Goal: Information Seeking & Learning: Learn about a topic

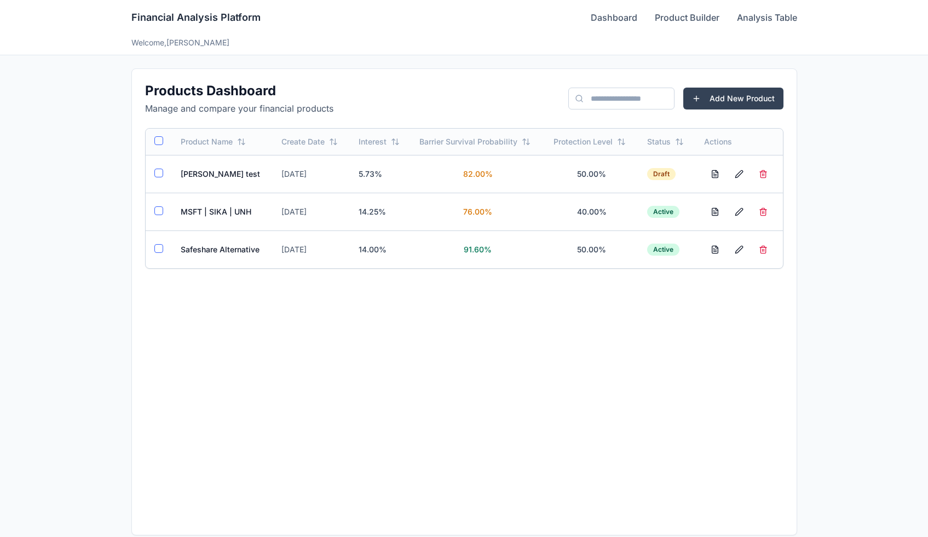
click at [235, 214] on td "MSFT | SIKA | UNH" at bounding box center [222, 212] width 101 height 38
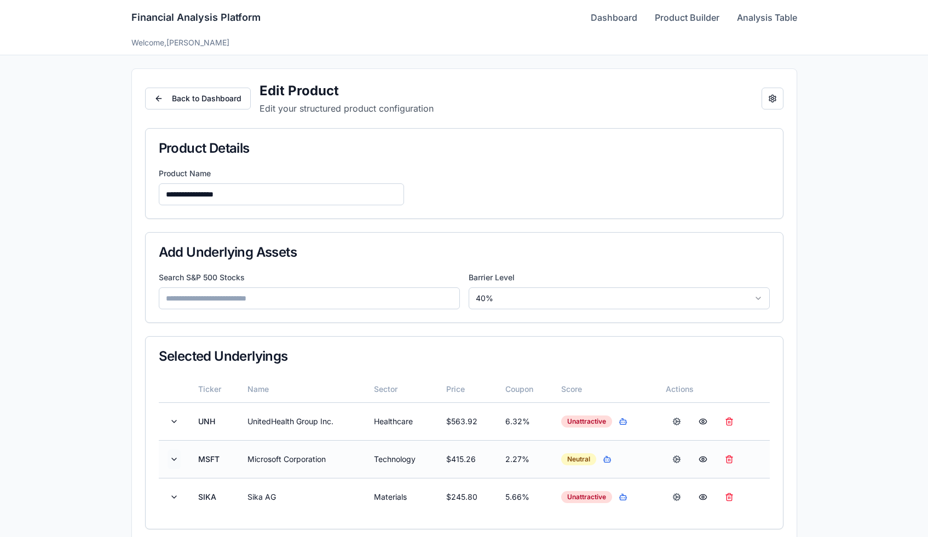
click at [174, 459] on button at bounding box center [173, 459] width 13 height 20
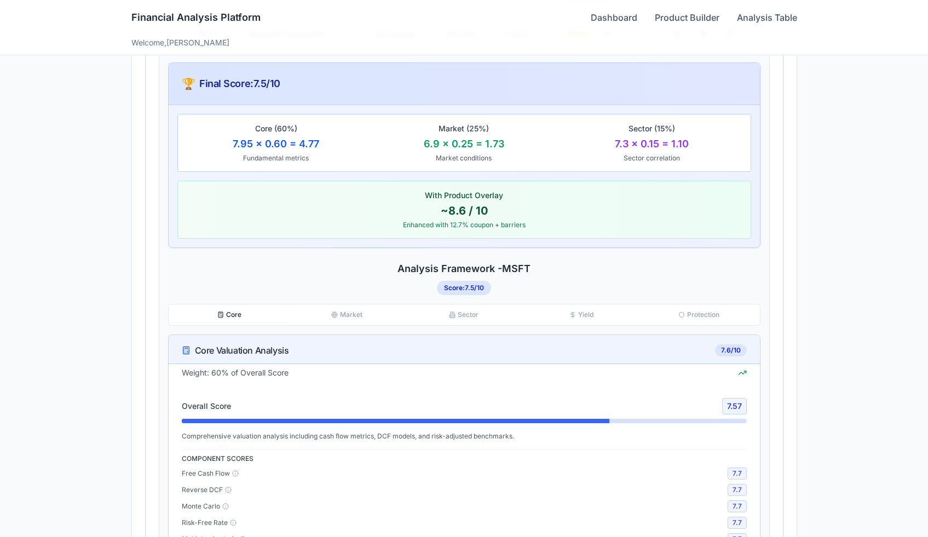
scroll to position [420, 0]
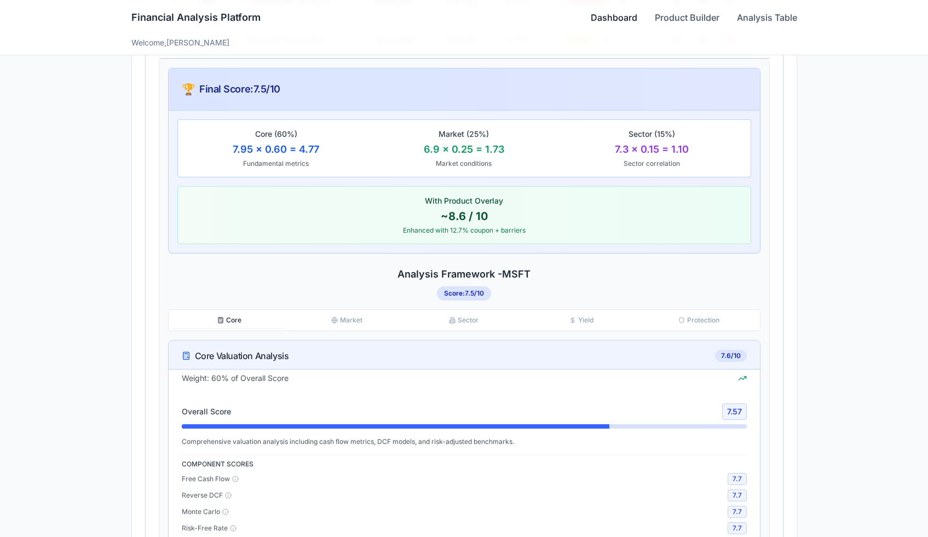
click at [618, 16] on link "Dashboard" at bounding box center [614, 17] width 47 height 13
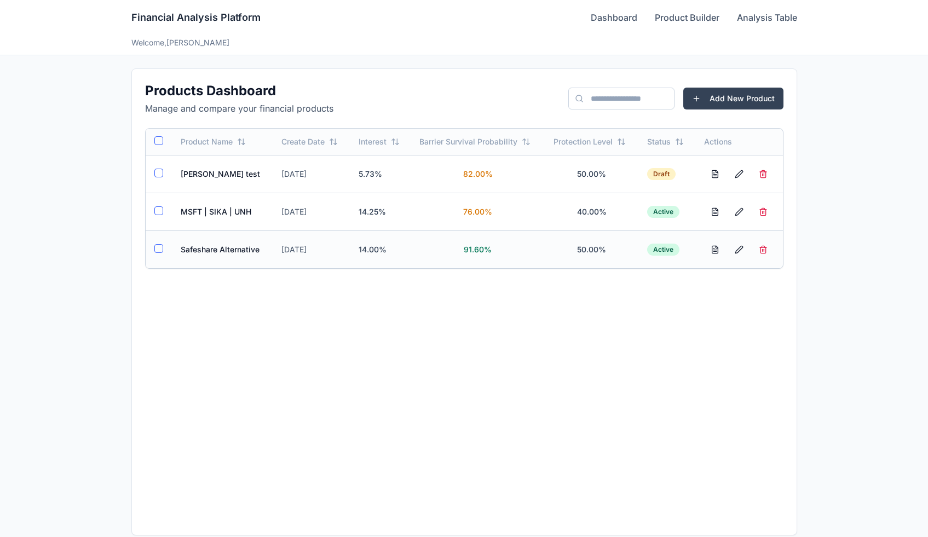
click at [231, 244] on td "Safeshare Alternative" at bounding box center [222, 249] width 101 height 38
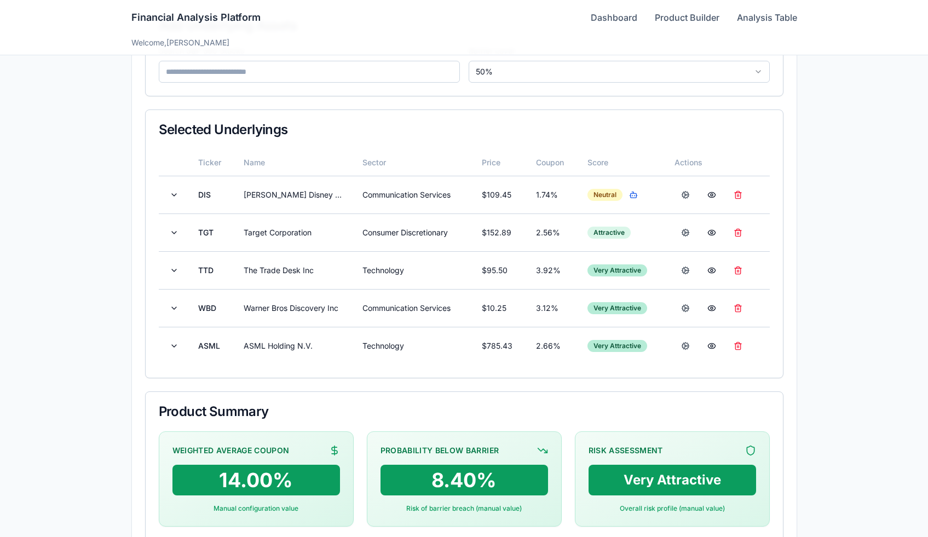
scroll to position [236, 0]
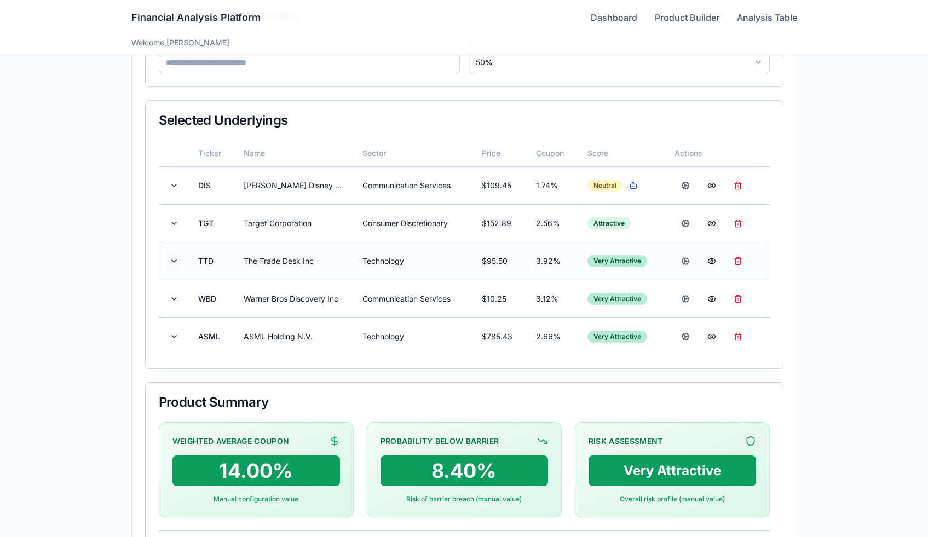
click at [167, 257] on button at bounding box center [173, 261] width 13 height 20
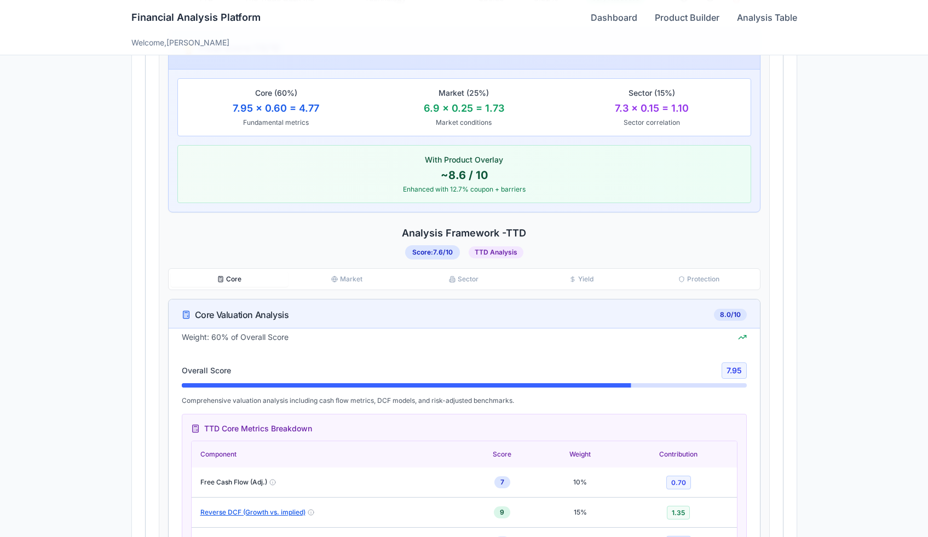
scroll to position [413, 0]
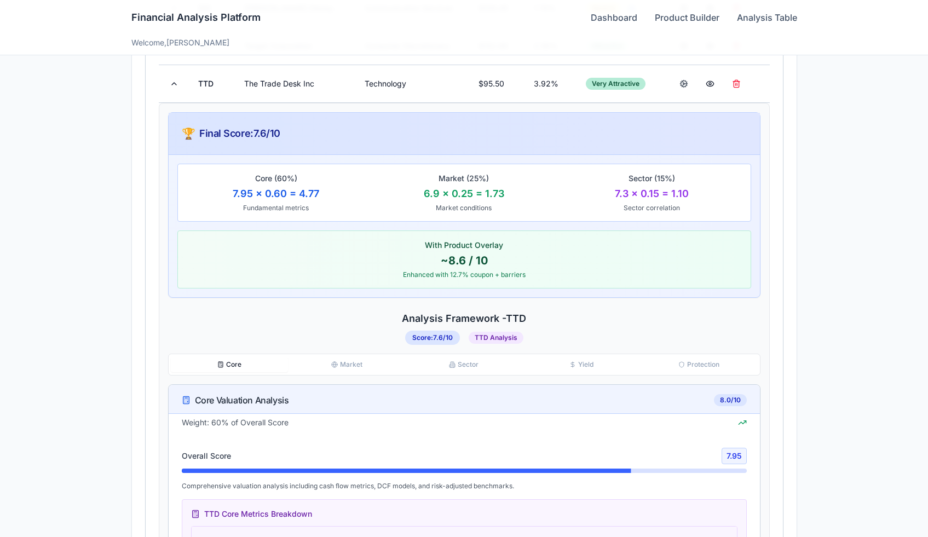
click at [471, 367] on button "Sector" at bounding box center [463, 364] width 117 height 15
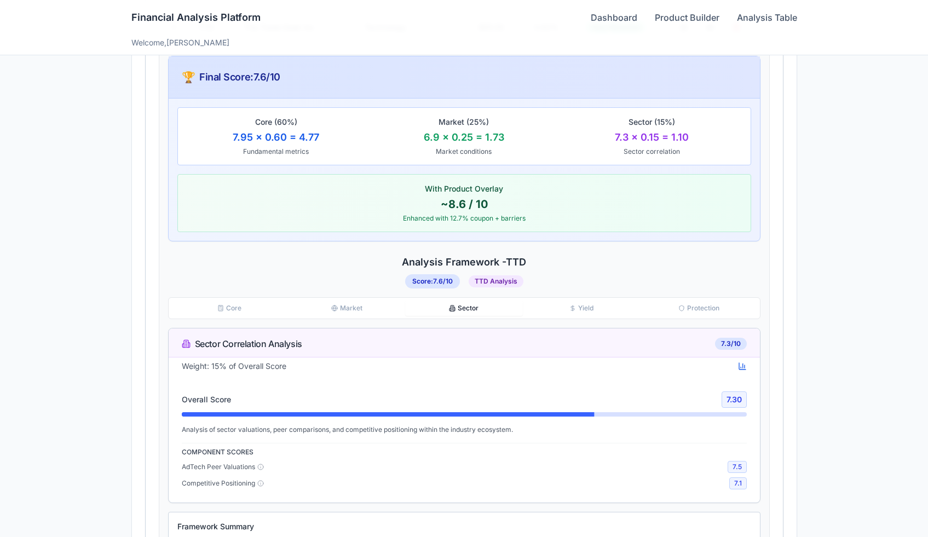
scroll to position [600, 0]
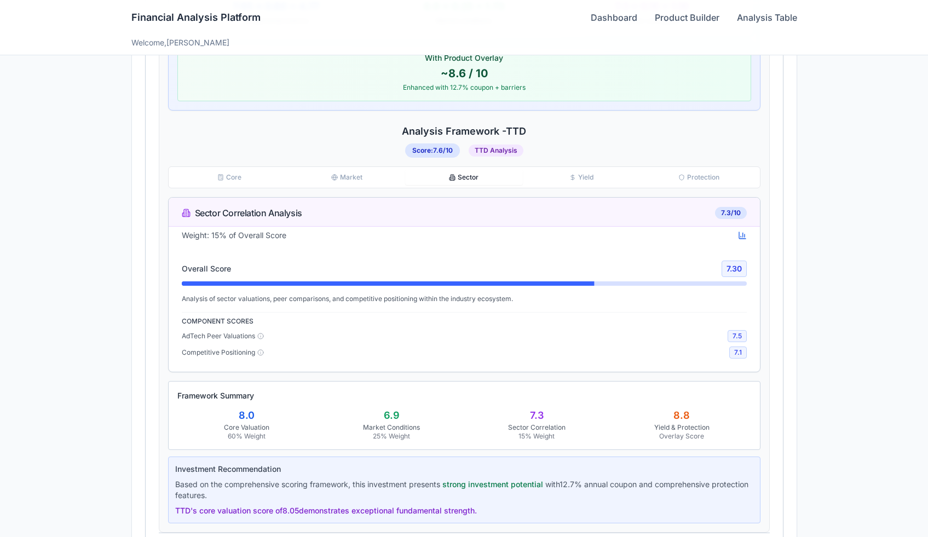
click at [235, 176] on button "Core" at bounding box center [229, 177] width 117 height 15
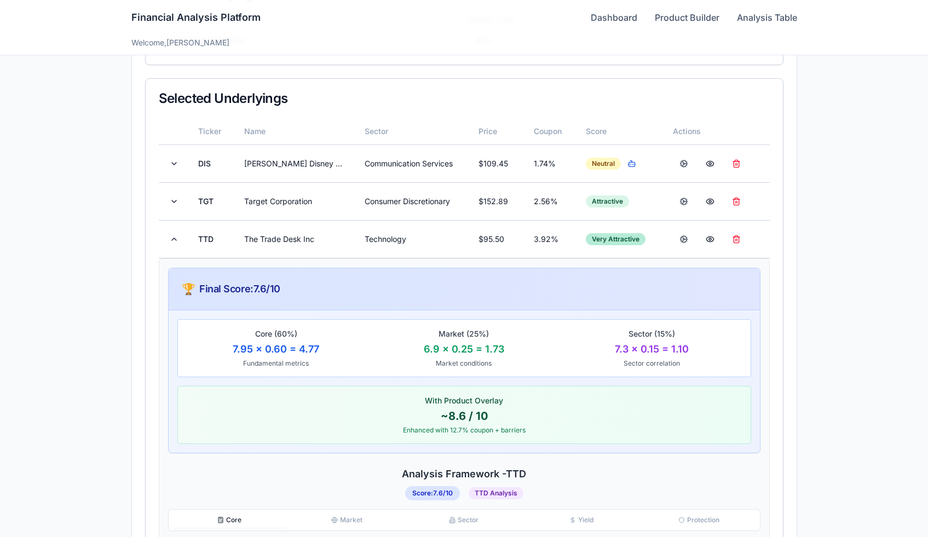
scroll to position [378, 0]
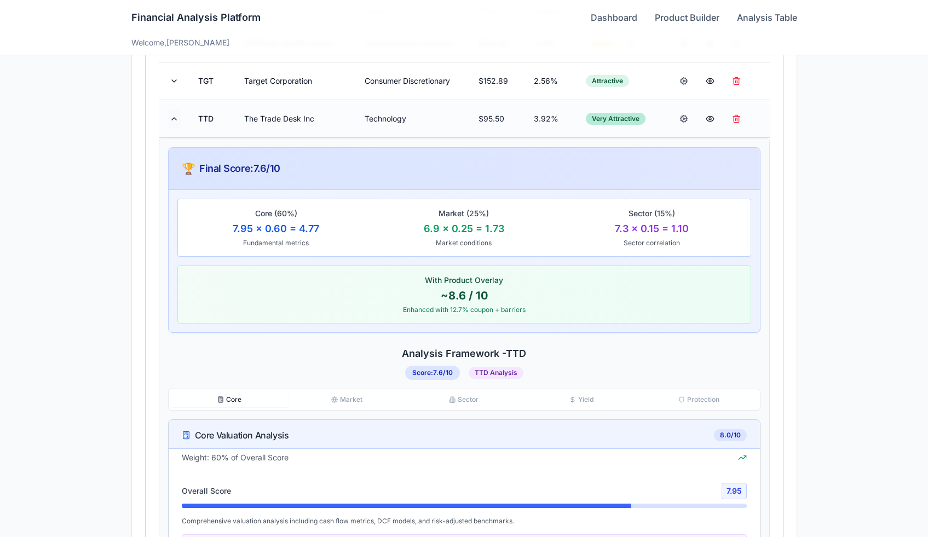
click at [173, 118] on button at bounding box center [173, 119] width 13 height 20
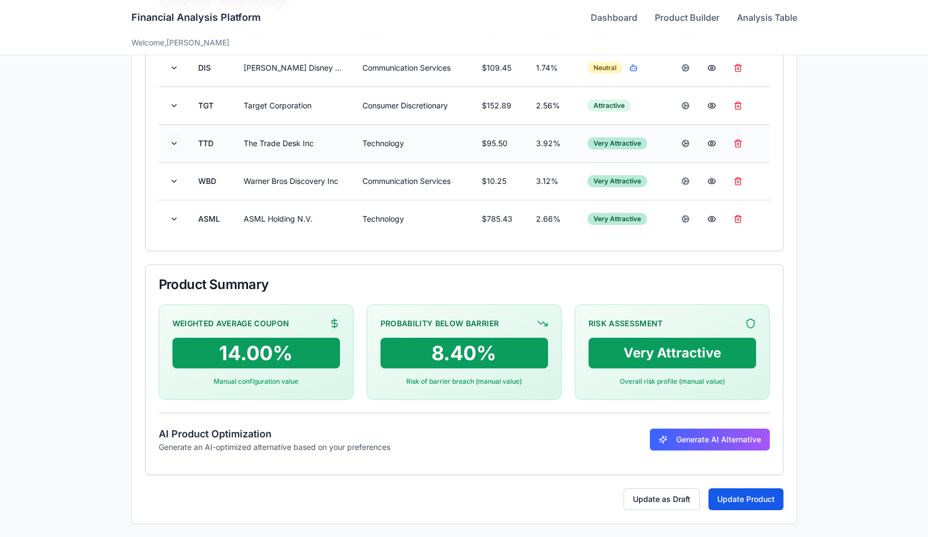
scroll to position [353, 0]
